Goal: Information Seeking & Learning: Learn about a topic

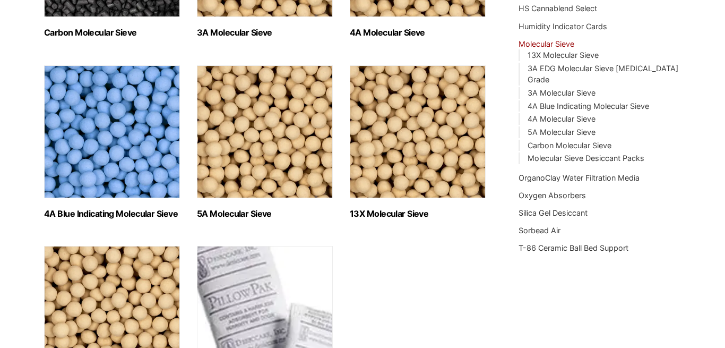
scroll to position [217, 0]
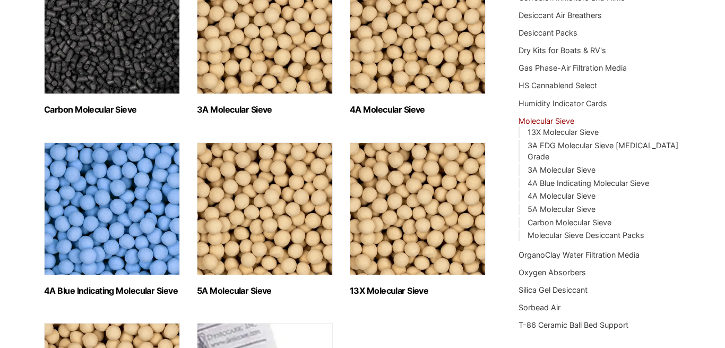
click at [104, 54] on img "Visit product category Carbon Molecular Sieve" at bounding box center [112, 27] width 136 height 133
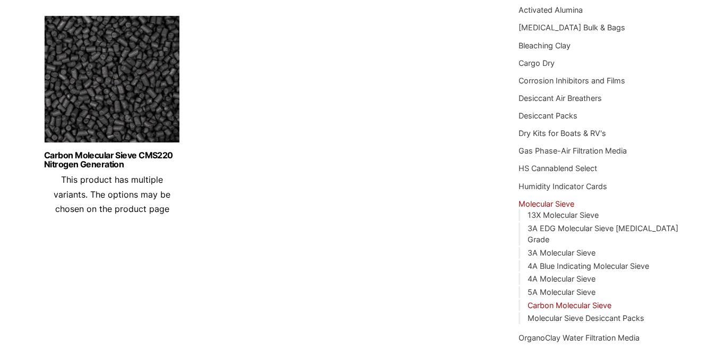
scroll to position [108, 0]
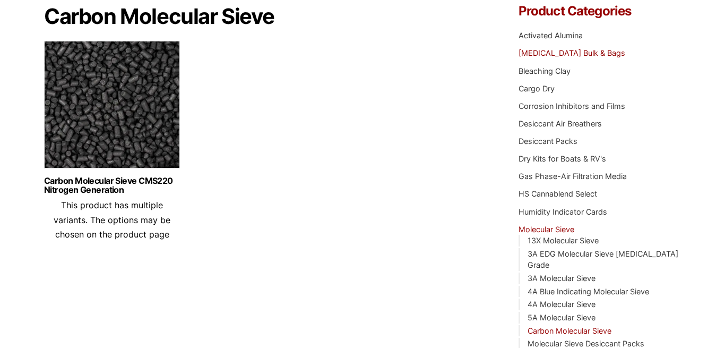
click at [555, 55] on link "[MEDICAL_DATA] Bulk & Bags" at bounding box center [572, 52] width 107 height 9
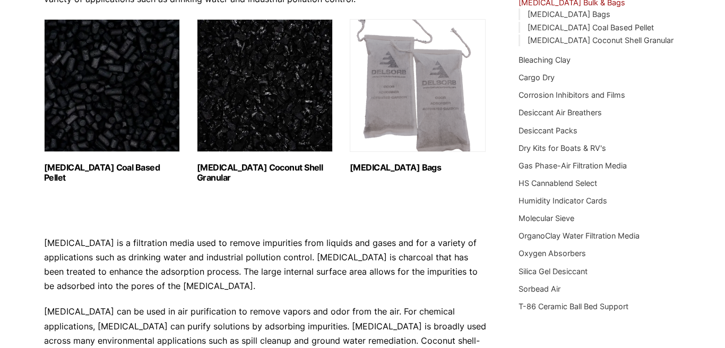
scroll to position [162, 0]
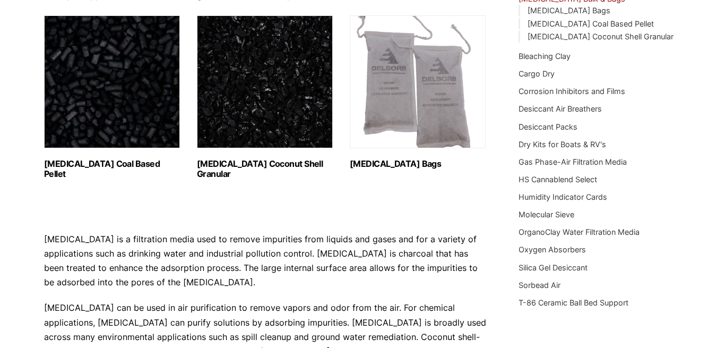
click at [255, 106] on img "Visit product category Activated Carbon Coconut Shell Granular" at bounding box center [265, 81] width 136 height 133
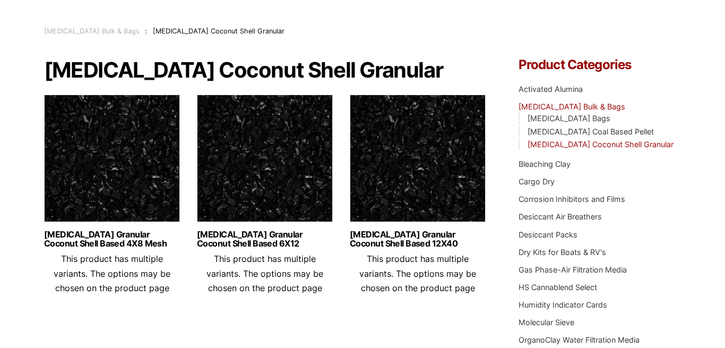
scroll to position [108, 0]
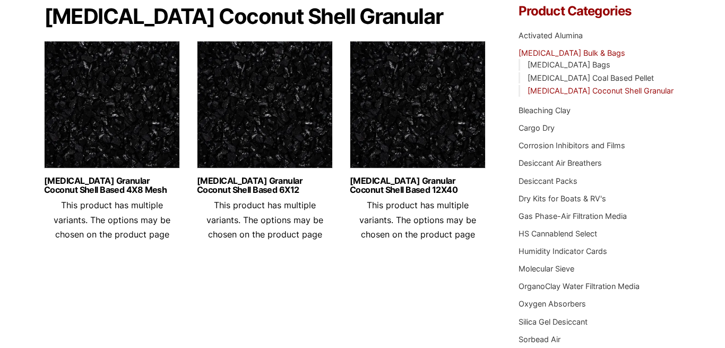
click at [104, 128] on img at bounding box center [112, 107] width 136 height 133
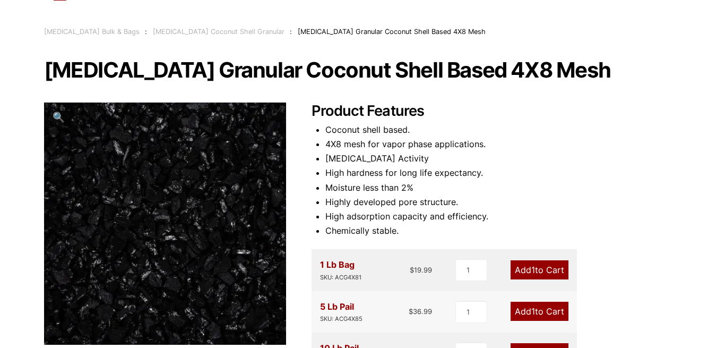
scroll to position [108, 0]
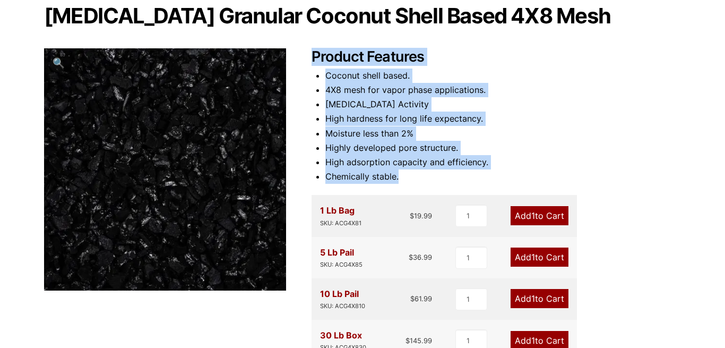
drag, startPoint x: 399, startPoint y: 178, endPoint x: 314, endPoint y: 58, distance: 146.6
click at [314, 58] on div "Product Features Coconut shell based. 4X8 mesh for vapor phase applications. Ca…" at bounding box center [496, 307] width 369 height 518
copy div "Product Features Coconut shell based. 4X8 mesh for vapor phase applications. Ca…"
click at [372, 95] on li "4X8 mesh for vapor phase applications." at bounding box center [503, 90] width 356 height 14
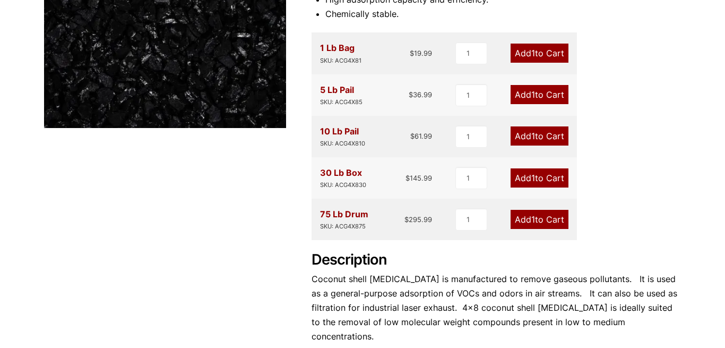
scroll to position [433, 0]
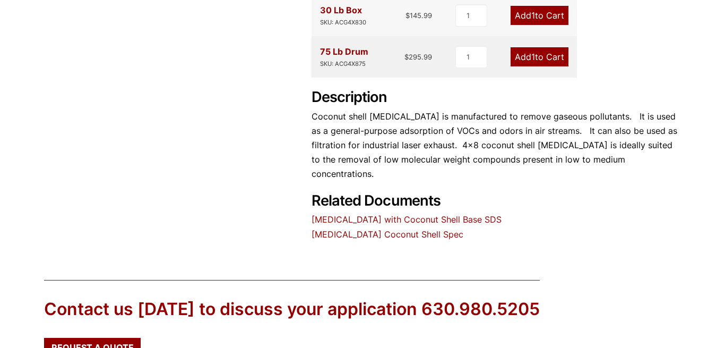
click at [359, 214] on link "Activated Carbon with Coconut Shell Base SDS" at bounding box center [407, 219] width 190 height 11
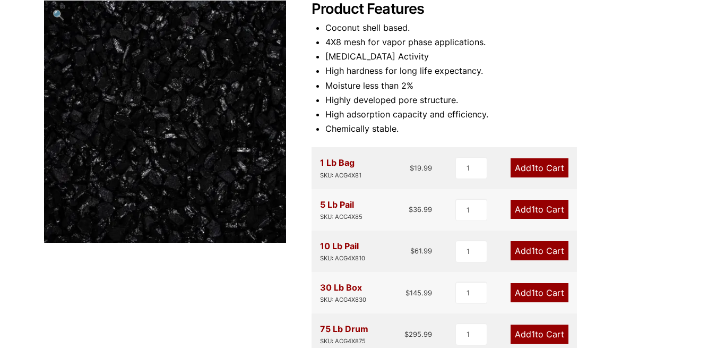
scroll to position [108, 0]
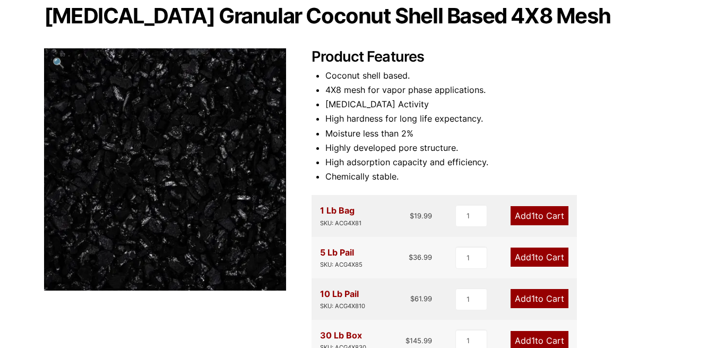
click at [638, 105] on li "Carbon Tetrachloride Activity" at bounding box center [503, 104] width 356 height 14
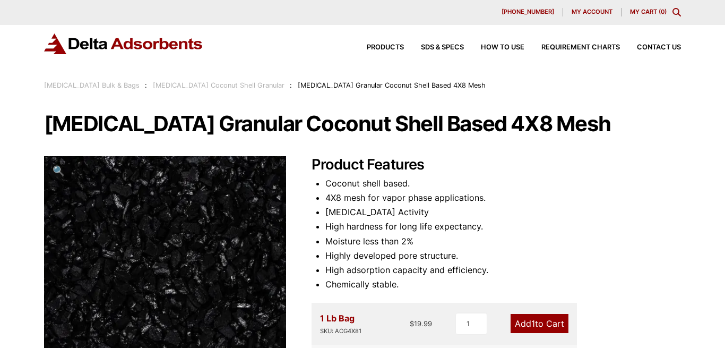
scroll to position [0, 0]
